Goal: Information Seeking & Learning: Learn about a topic

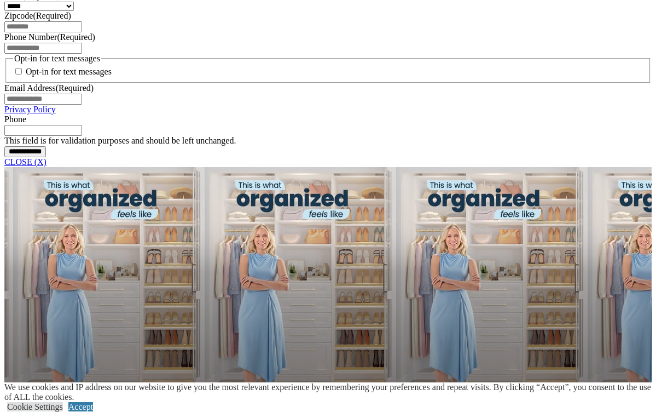
scroll to position [1098, 0]
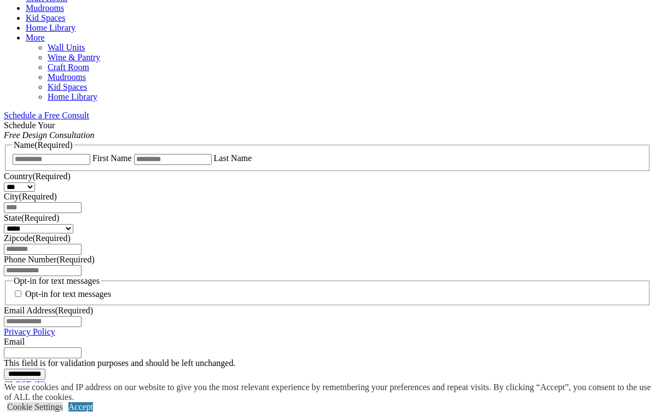
scroll to position [625, 0]
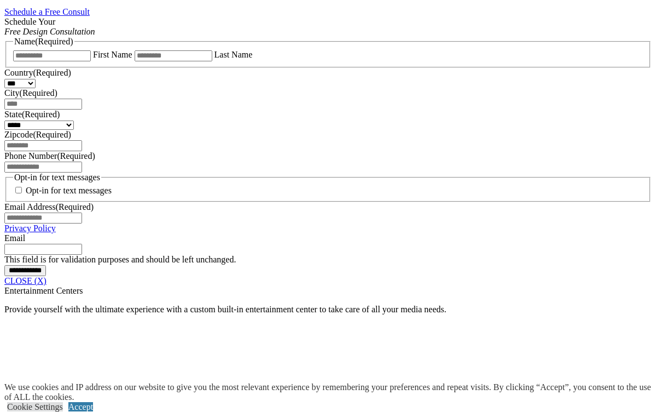
scroll to position [726, 0]
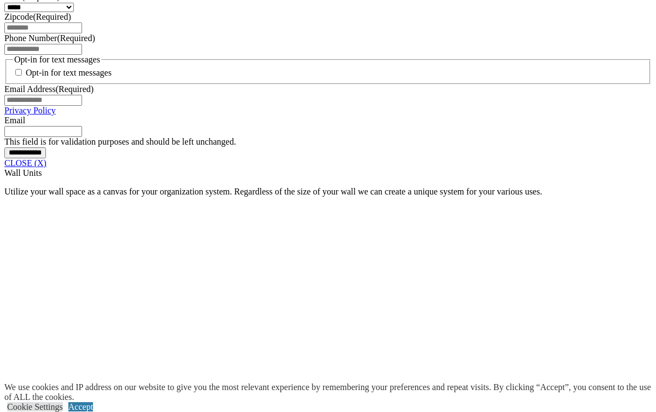
scroll to position [843, 0]
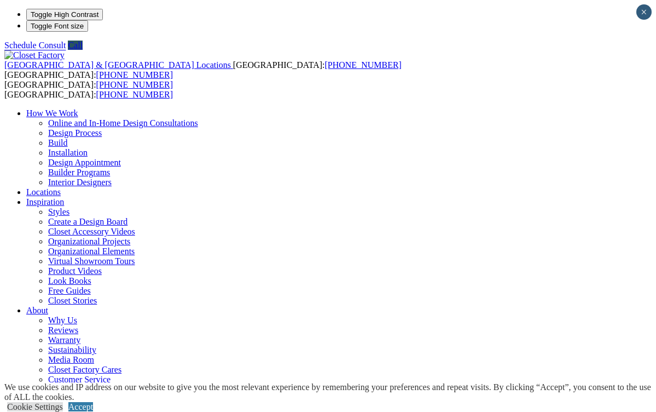
scroll to position [0, 0]
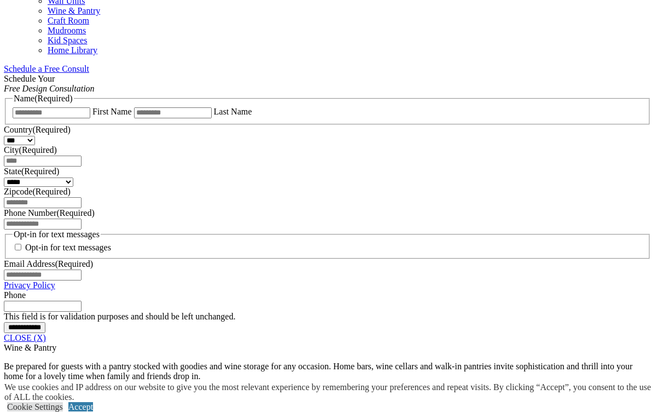
scroll to position [672, 0]
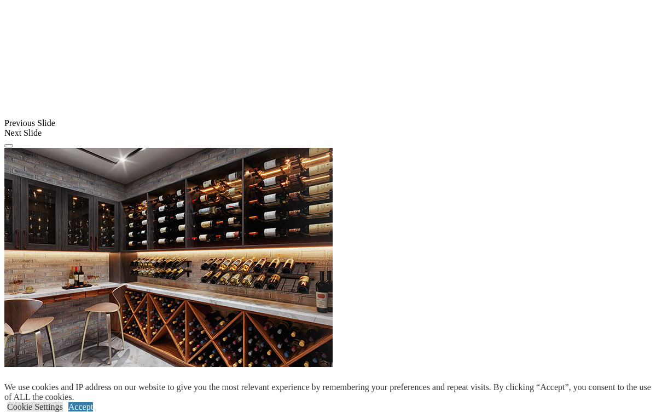
scroll to position [1192, 0]
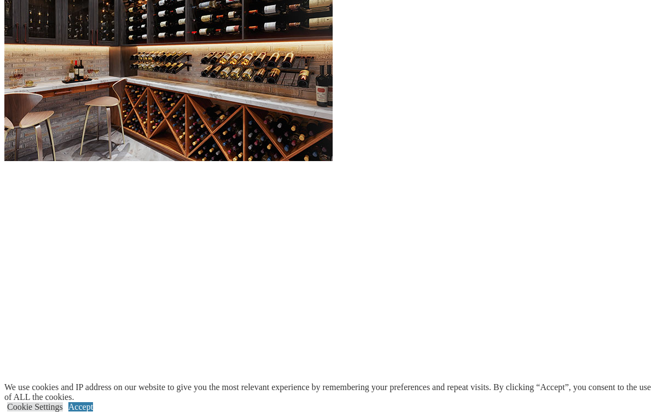
scroll to position [1400, 0]
